Goal: Navigation & Orientation: Understand site structure

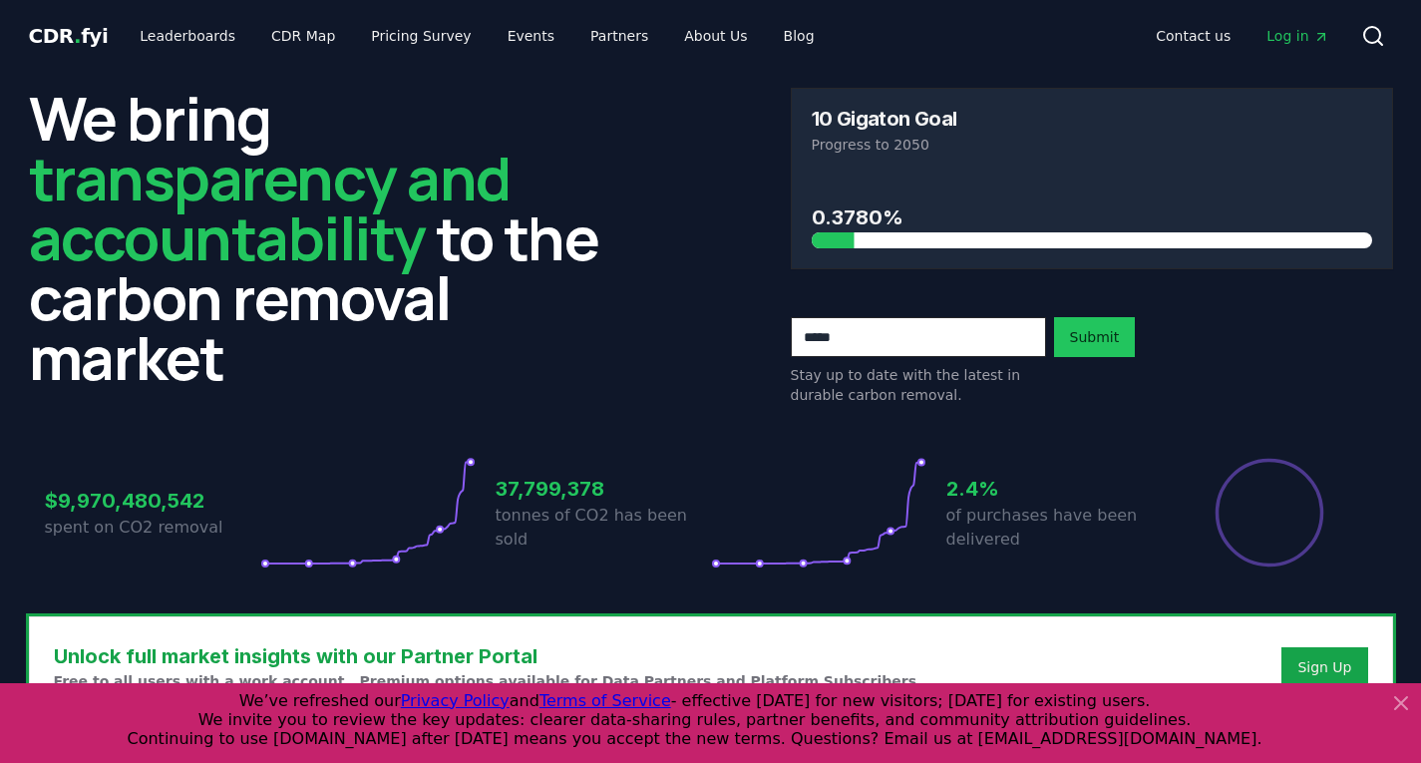
click at [1402, 699] on icon at bounding box center [1401, 703] width 24 height 24
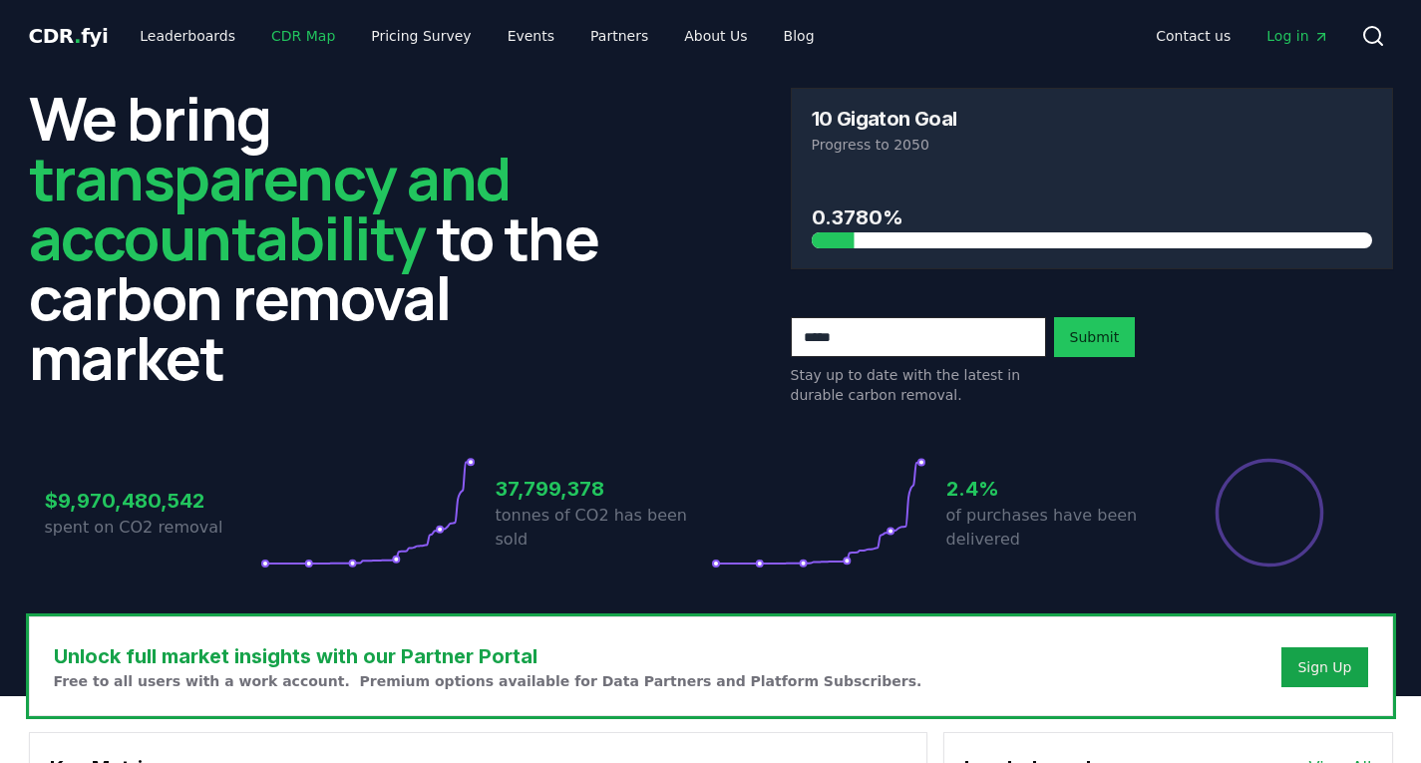
click at [285, 34] on link "CDR Map" at bounding box center [303, 36] width 96 height 36
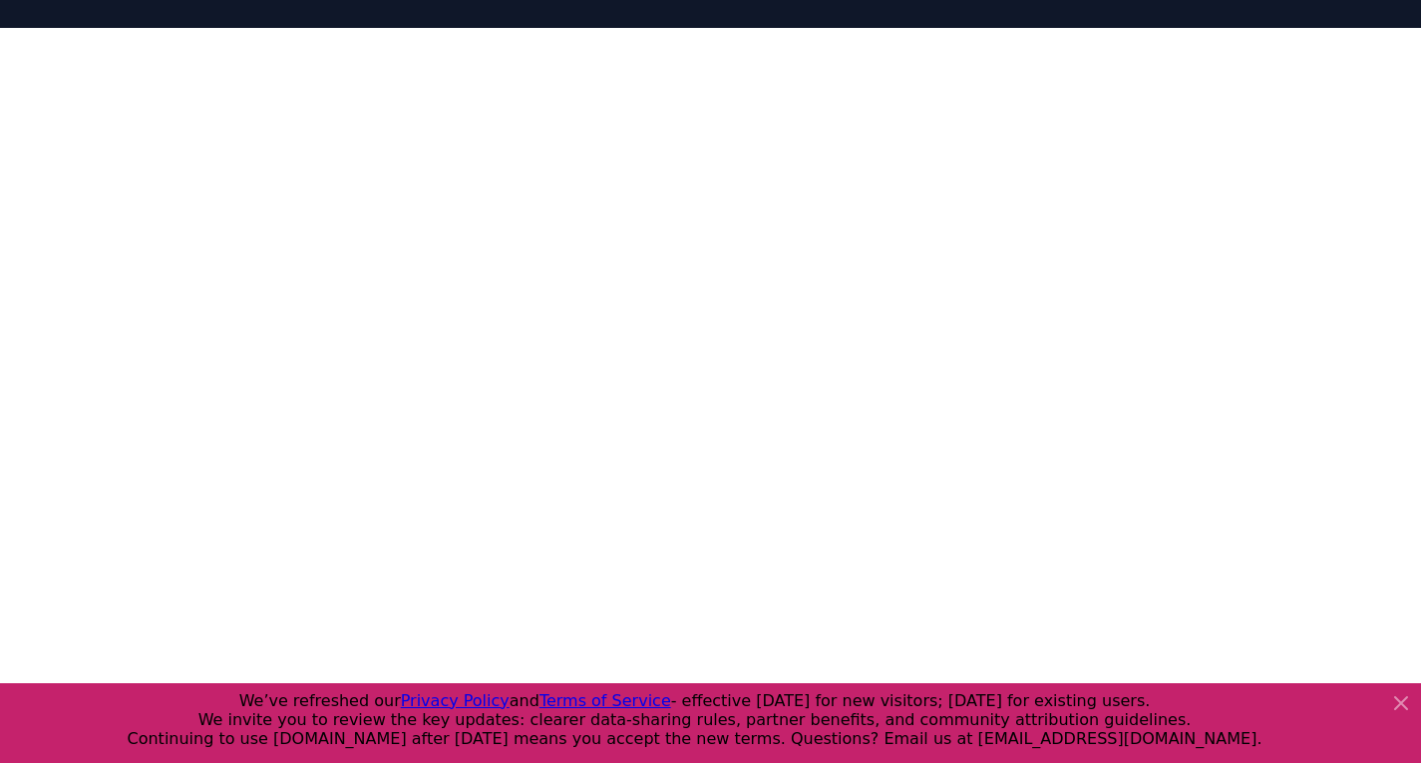
scroll to position [296, 0]
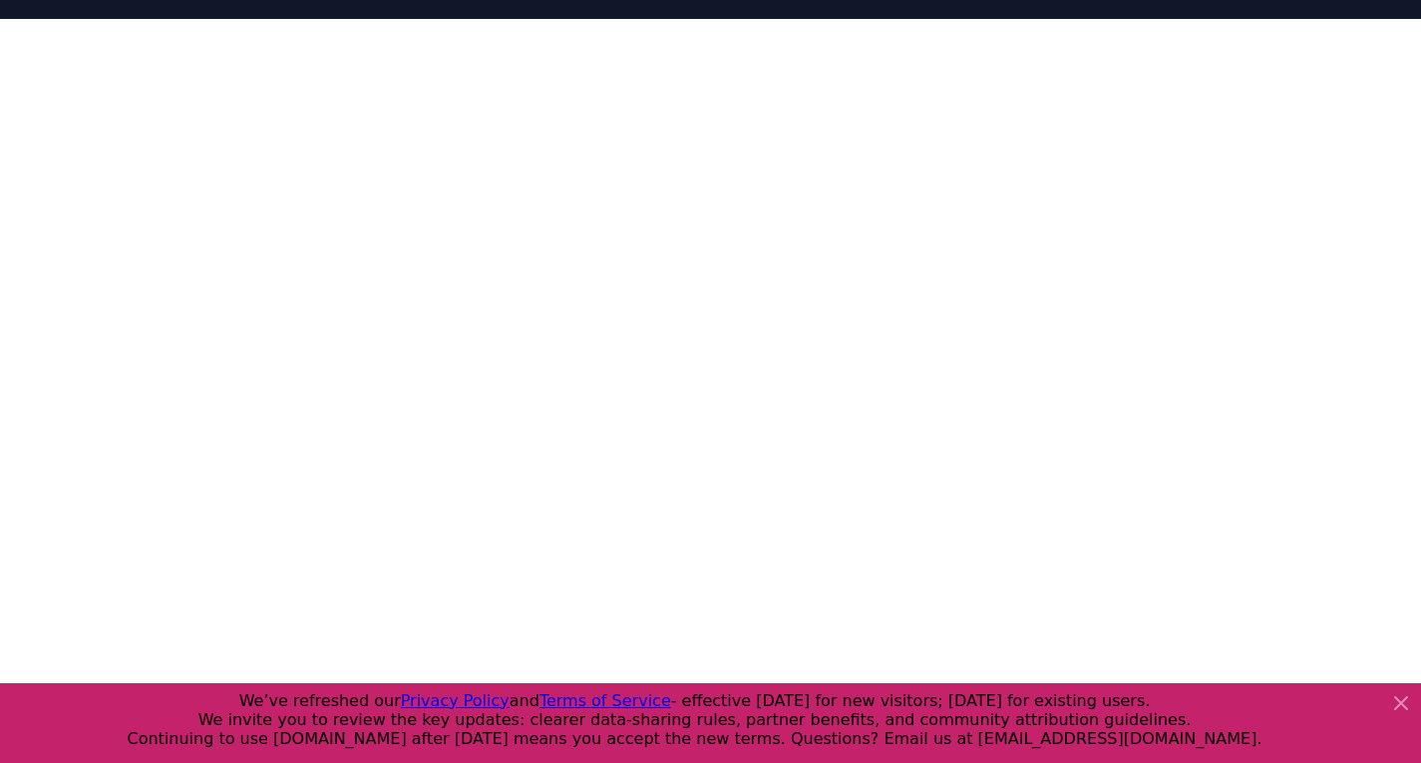
click at [1402, 701] on icon at bounding box center [1401, 703] width 24 height 24
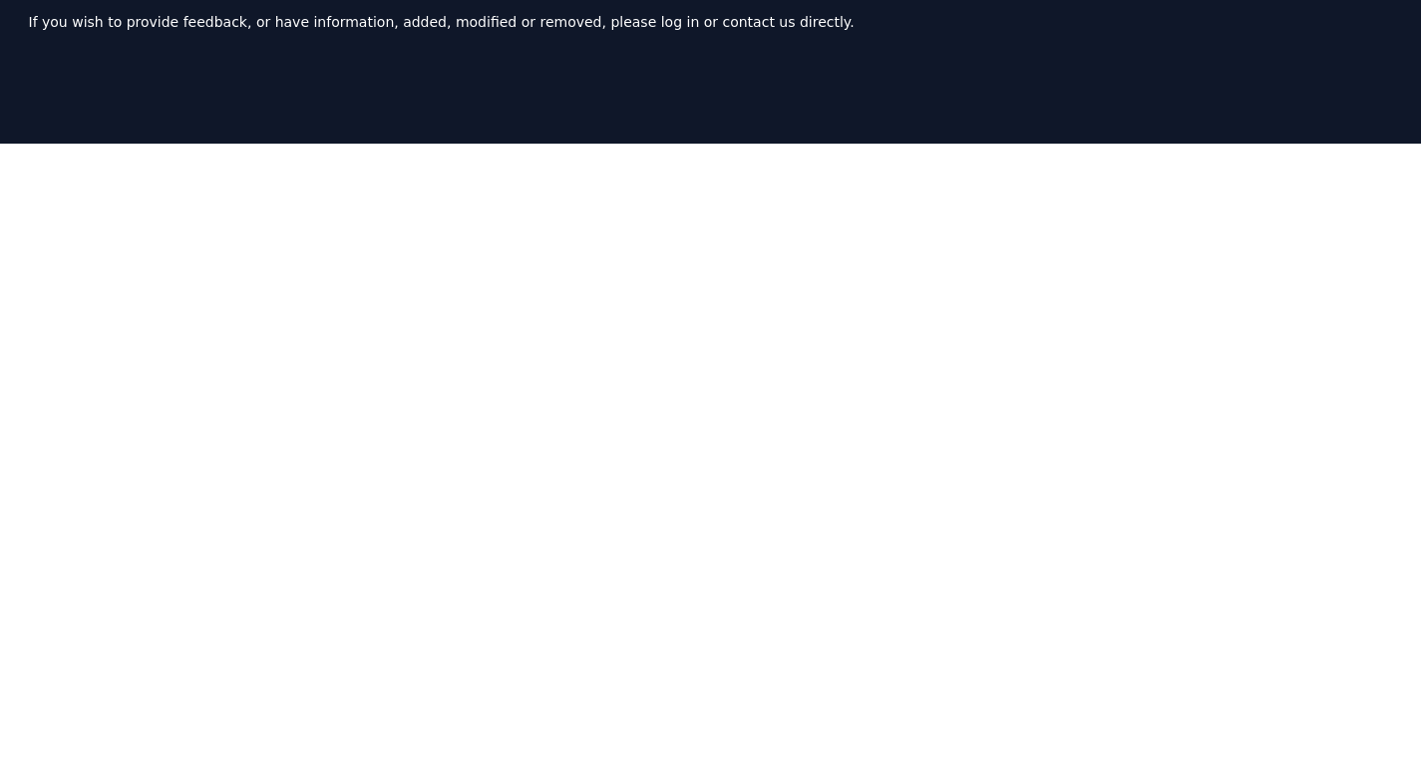
scroll to position [0, 0]
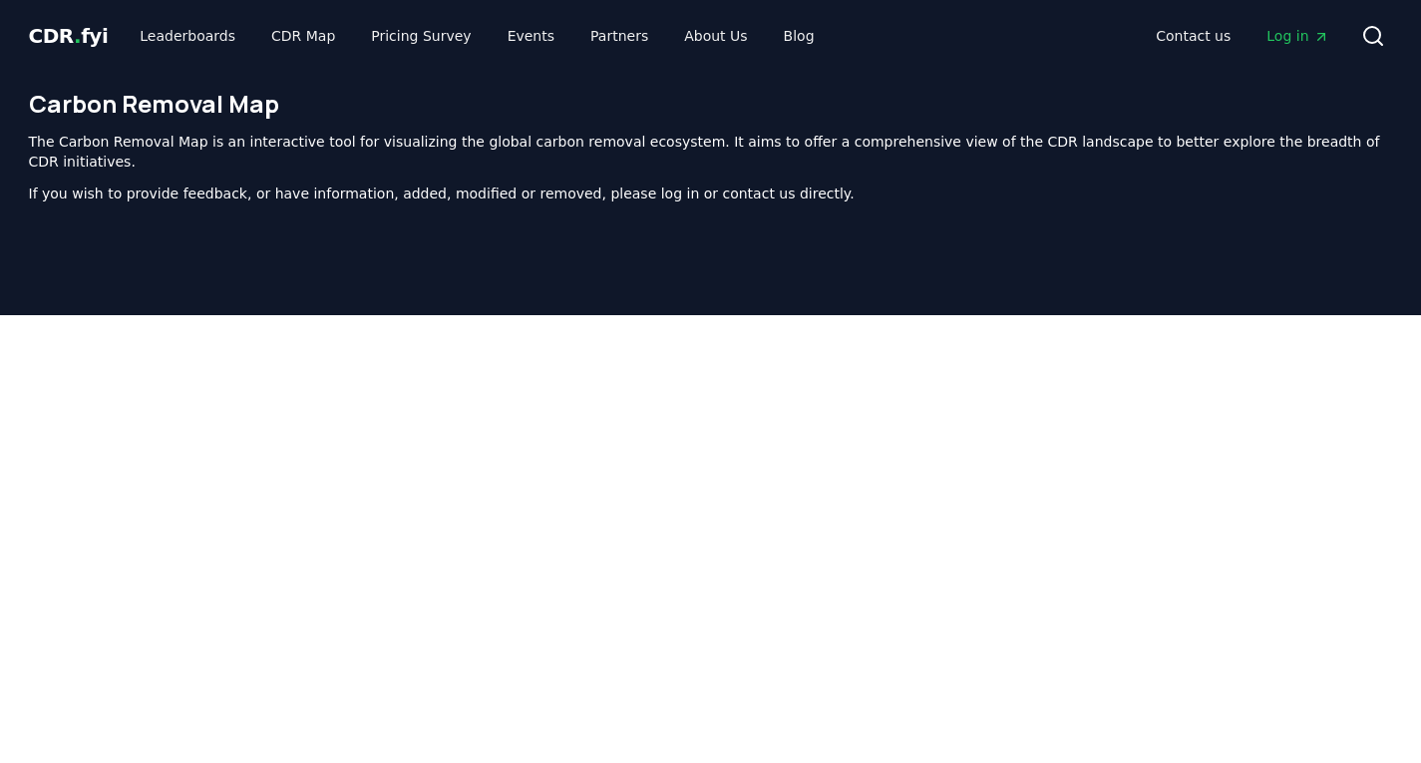
click at [681, 184] on p "If you wish to provide feedback, or have information, added, modified or remove…" at bounding box center [711, 194] width 1365 height 20
click at [746, 184] on p "If you wish to provide feedback, or have information, added, modified or remove…" at bounding box center [711, 194] width 1365 height 20
click at [1210, 35] on link "Contact us" at bounding box center [1193, 36] width 107 height 36
click at [678, 32] on link "About Us" at bounding box center [715, 36] width 95 height 36
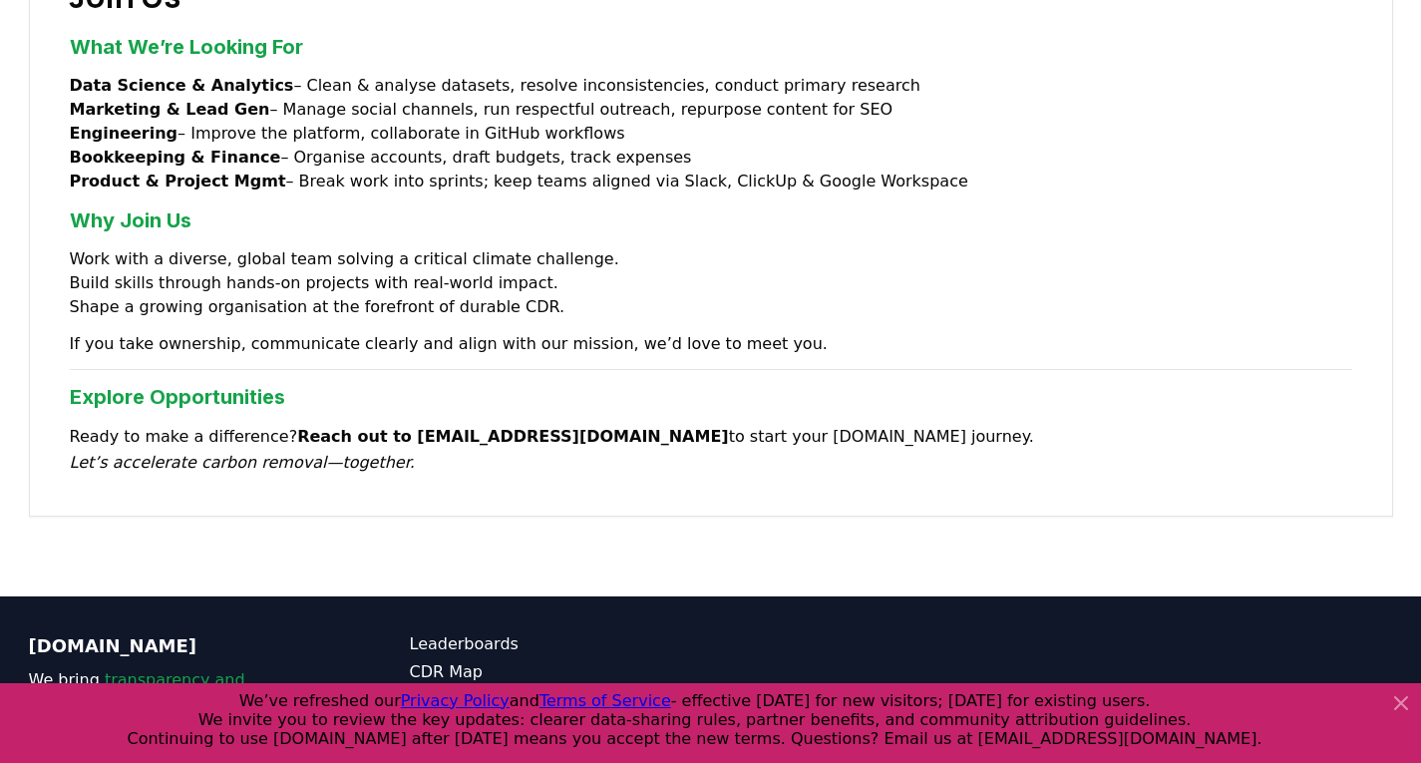
scroll to position [1703, 0]
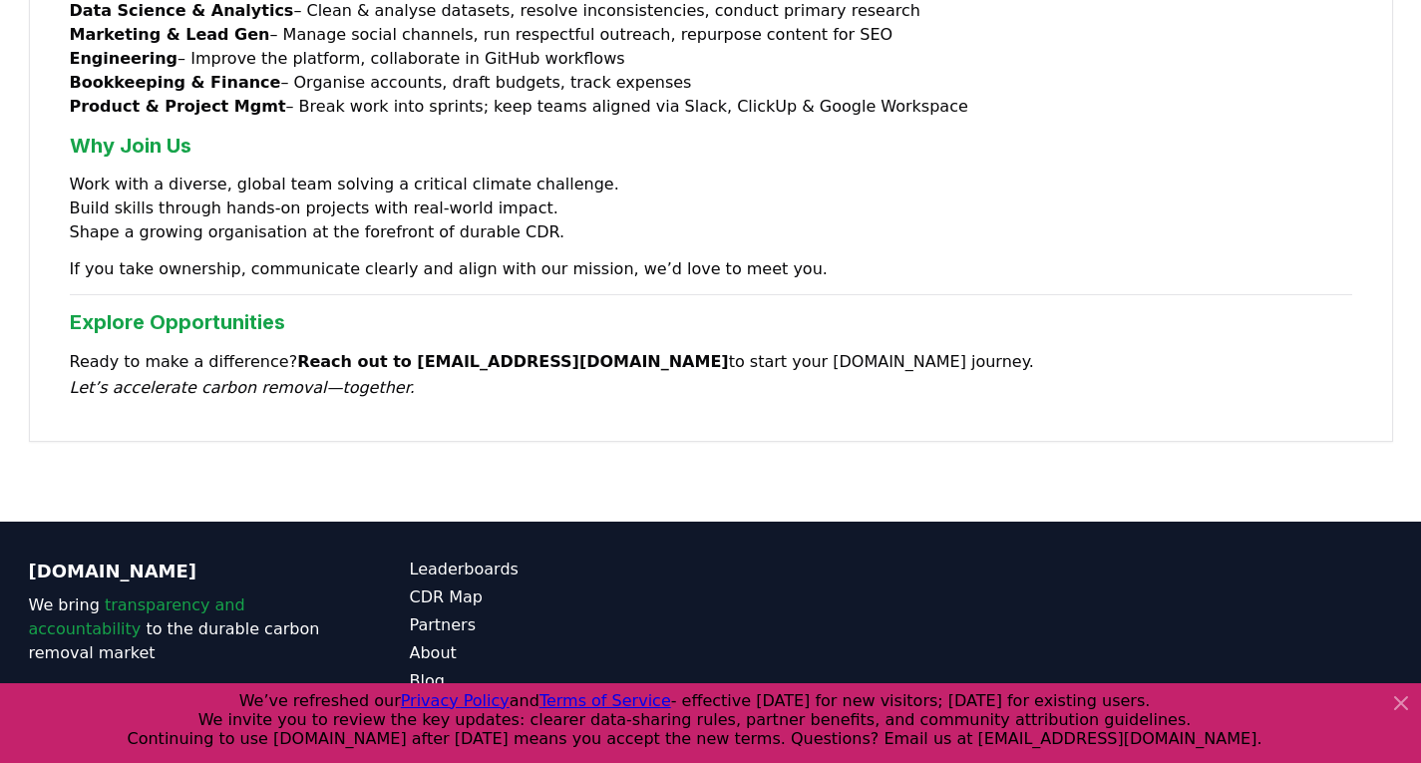
click at [1403, 703] on icon at bounding box center [1401, 703] width 24 height 24
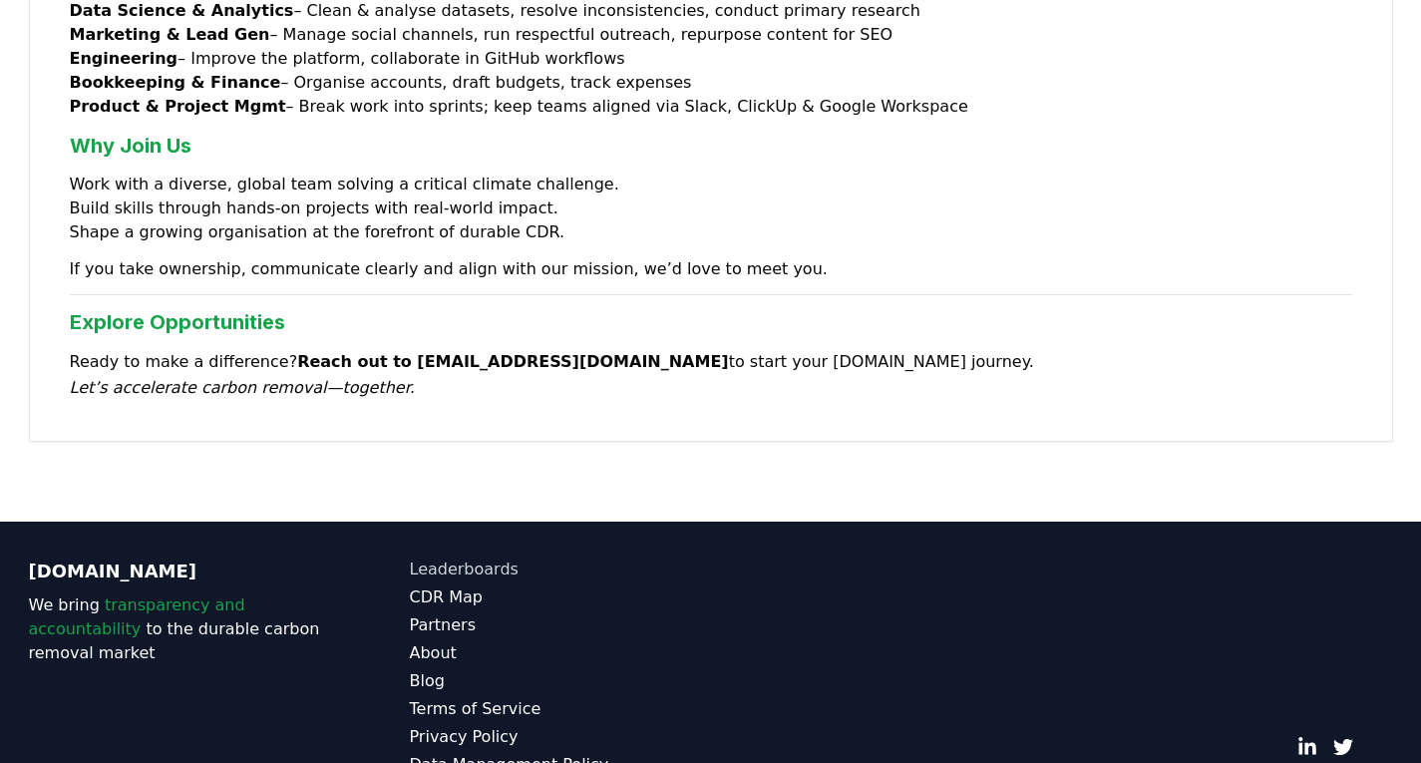
click at [472, 558] on link "Leaderboards" at bounding box center [560, 570] width 301 height 24
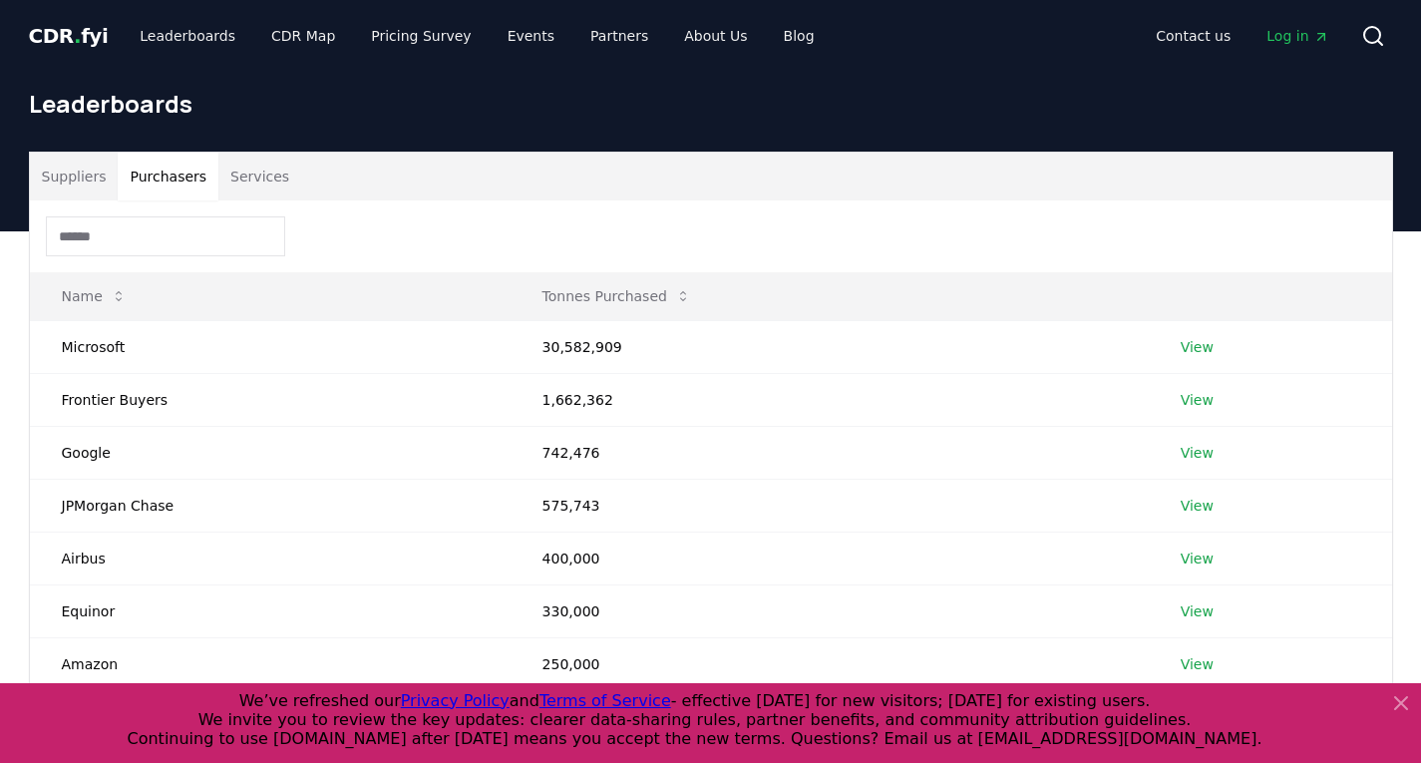
click at [155, 169] on button "Purchasers" at bounding box center [168, 177] width 101 height 48
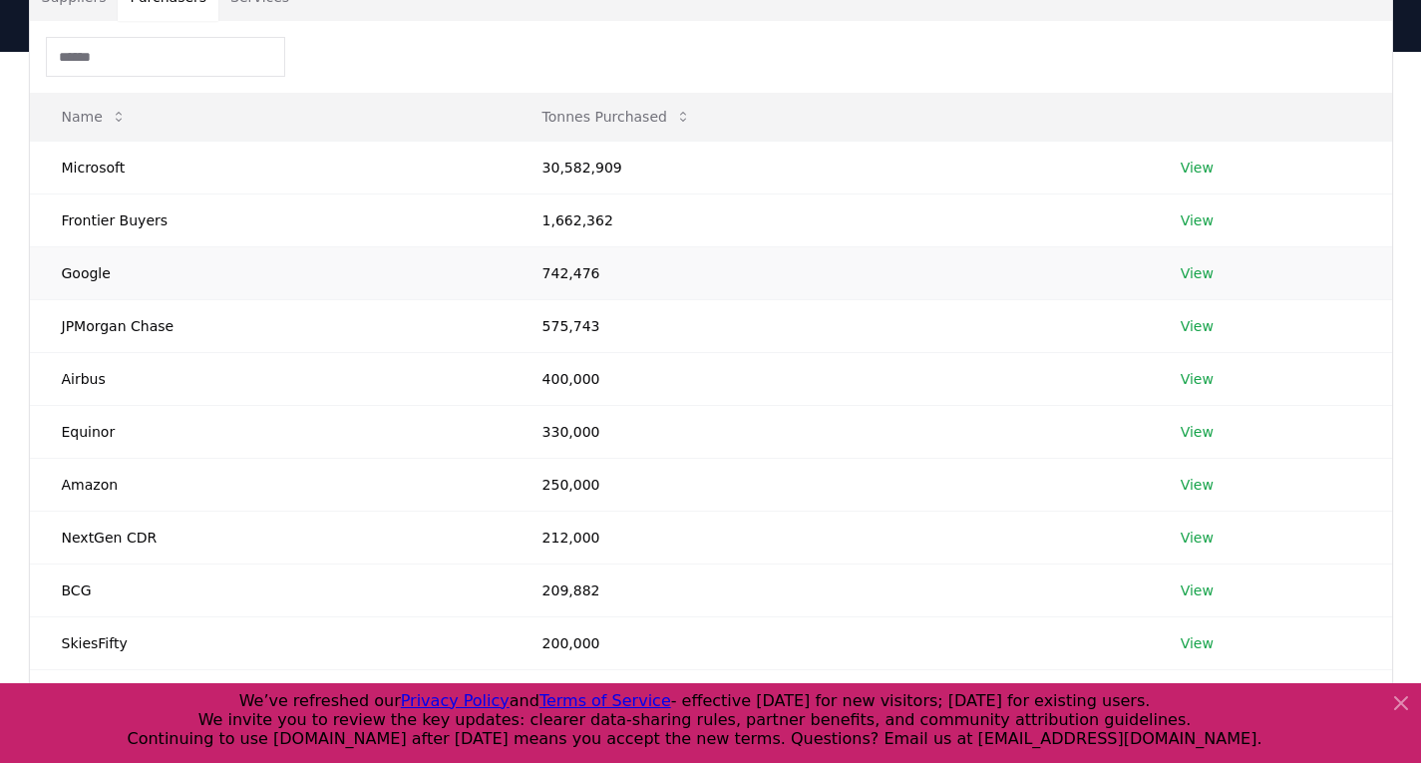
scroll to position [199, 0]
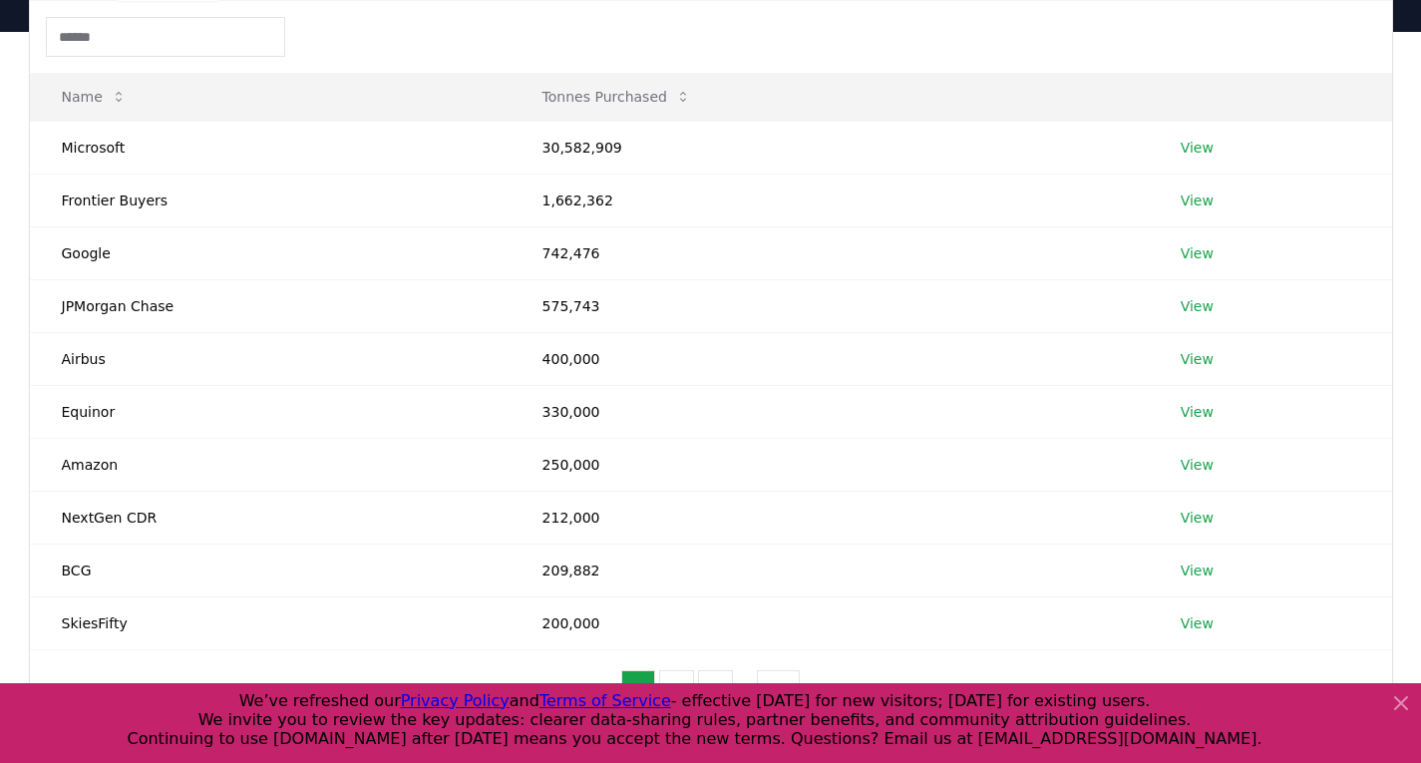
click at [1404, 705] on icon at bounding box center [1401, 703] width 12 height 12
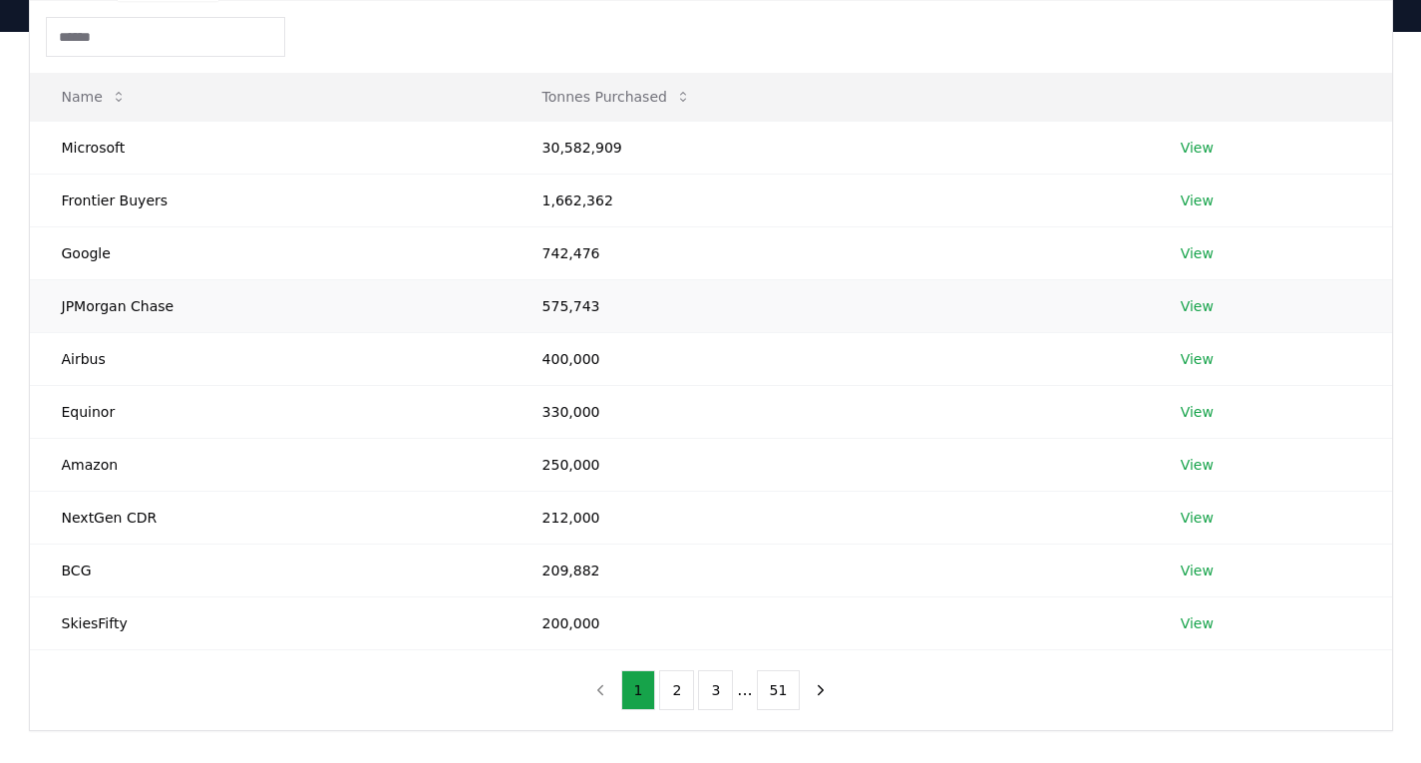
scroll to position [0, 0]
